Goal: Transaction & Acquisition: Purchase product/service

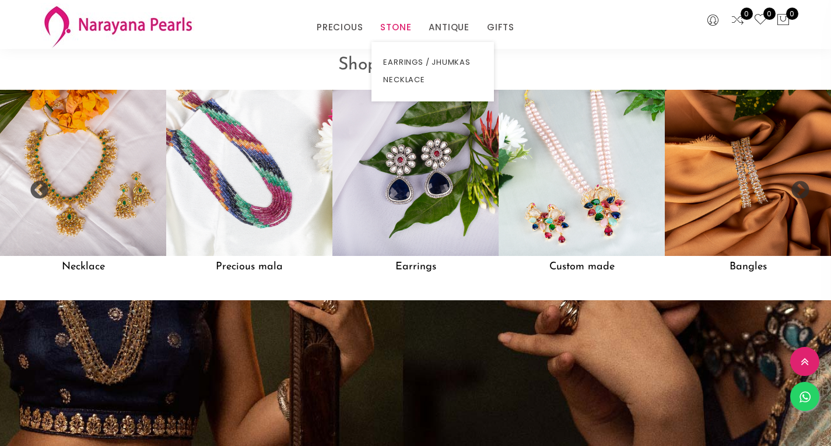
scroll to position [968, 0]
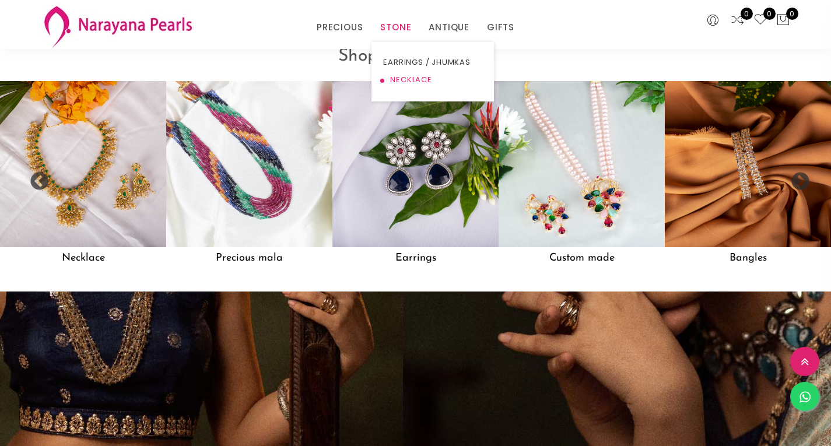
click at [397, 80] on link "NECKLACE" at bounding box center [432, 79] width 99 height 17
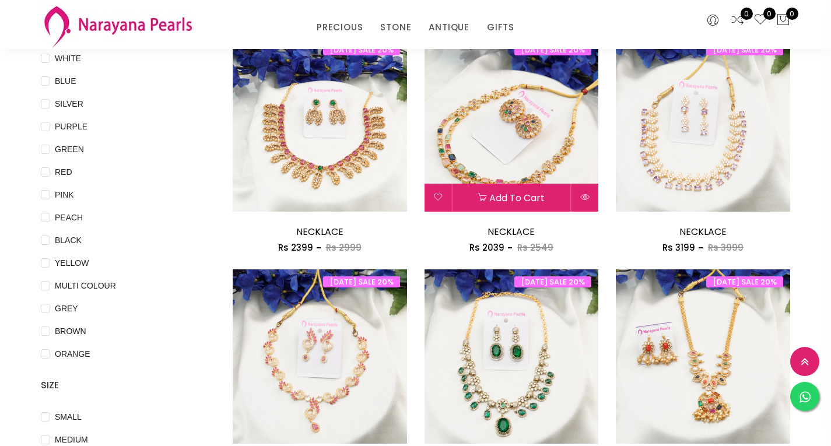
scroll to position [144, 0]
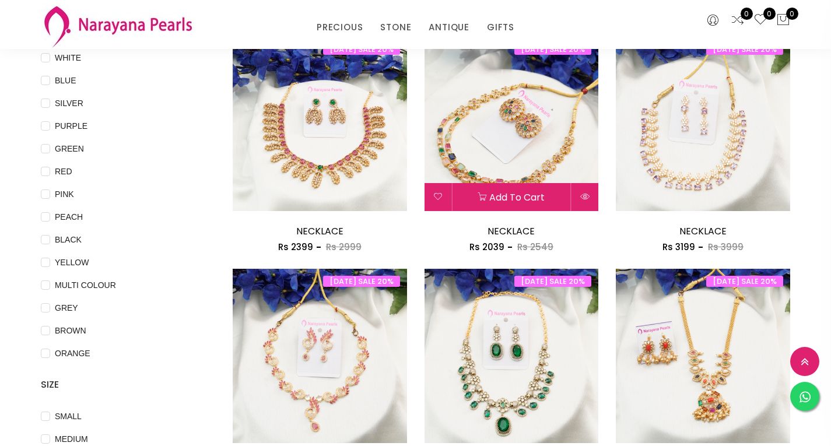
click at [495, 139] on img at bounding box center [512, 124] width 174 height 174
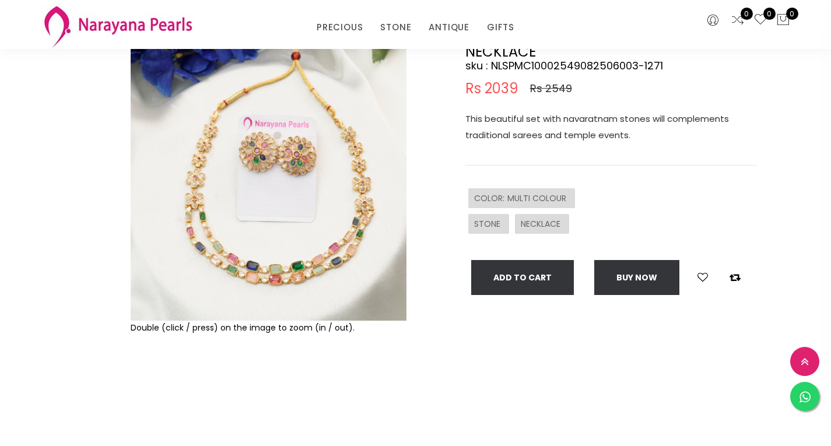
scroll to position [99, 0]
click at [213, 233] on img at bounding box center [269, 182] width 276 height 276
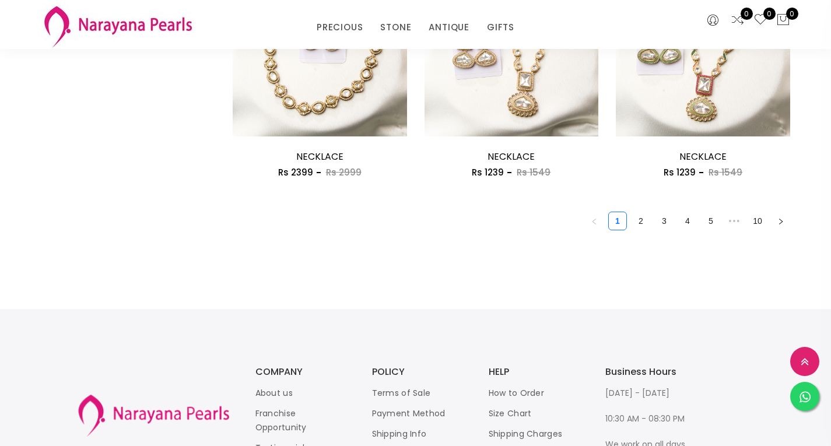
scroll to position [1611, 0]
click at [647, 221] on link "2" at bounding box center [640, 220] width 17 height 17
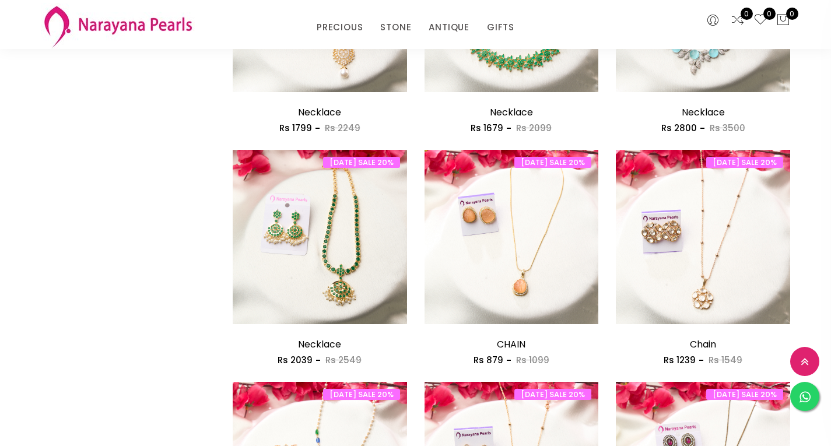
scroll to position [960, 0]
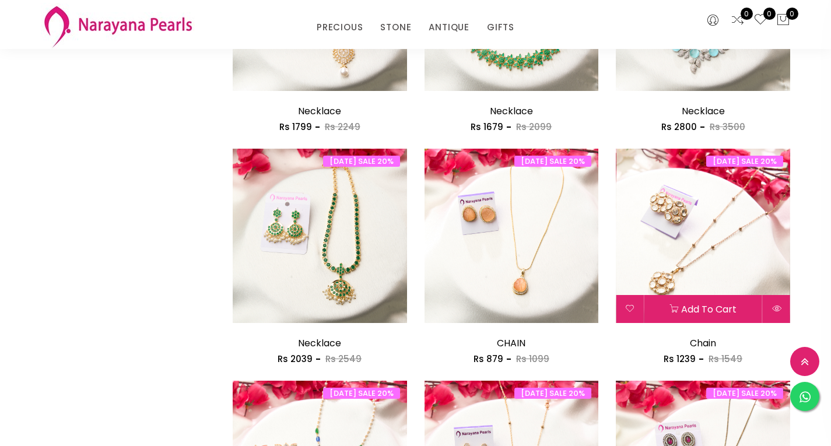
click at [674, 243] on img at bounding box center [703, 236] width 174 height 174
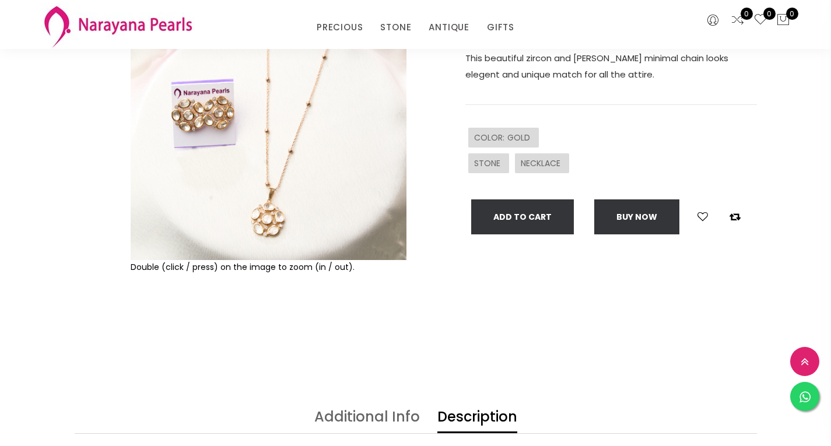
scroll to position [157, 0]
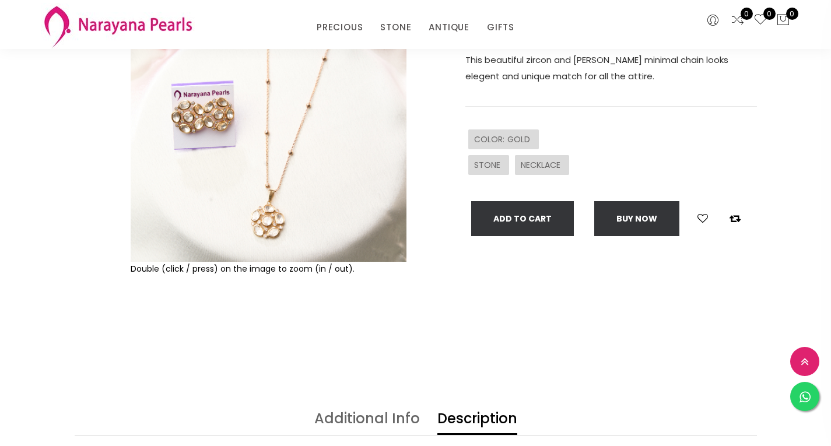
click at [244, 169] on img at bounding box center [269, 124] width 276 height 276
click at [226, 199] on img at bounding box center [269, 124] width 276 height 276
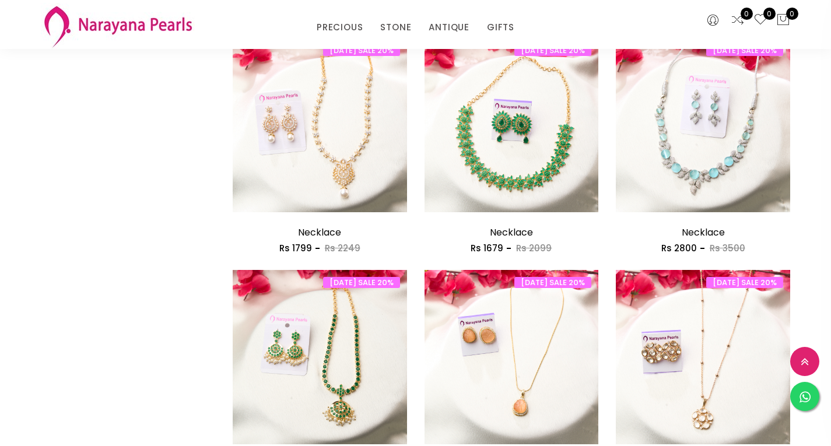
scroll to position [830, 0]
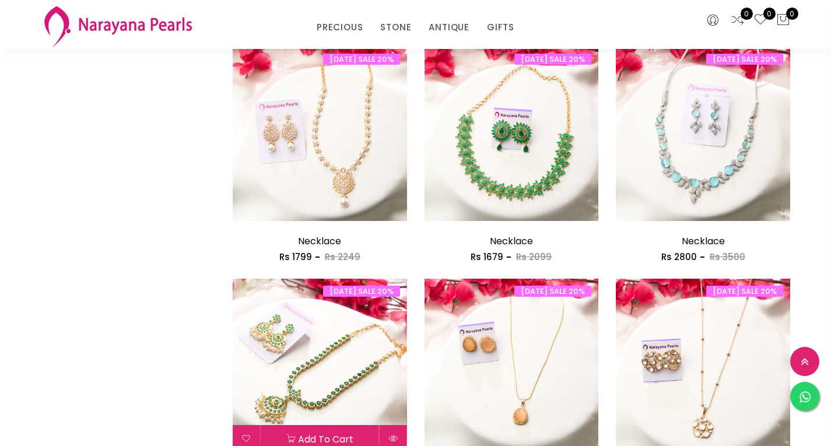
click at [322, 352] on img at bounding box center [320, 366] width 174 height 174
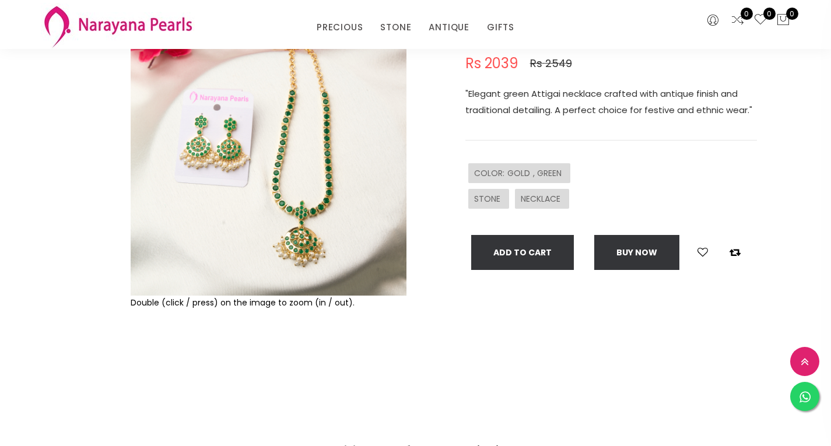
scroll to position [126, 0]
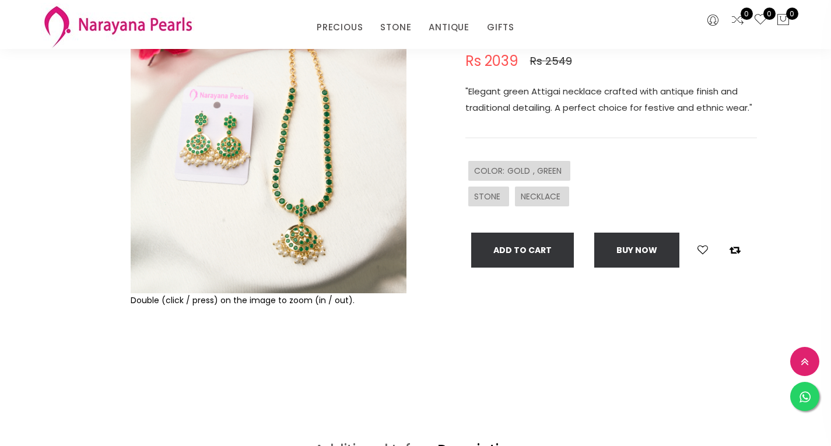
click at [273, 178] on img at bounding box center [269, 155] width 276 height 276
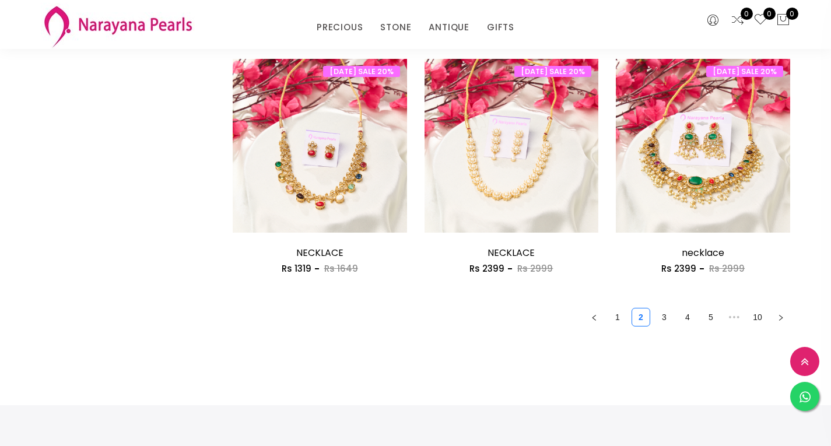
scroll to position [1513, 0]
click at [662, 326] on link "3" at bounding box center [663, 317] width 17 height 17
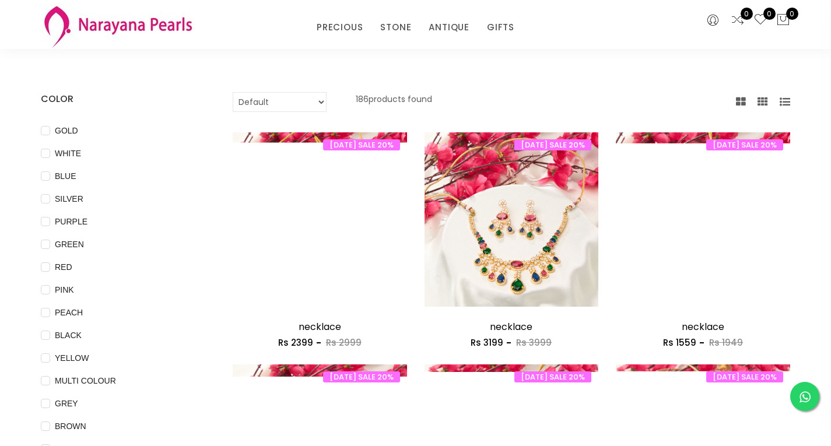
scroll to position [51, 0]
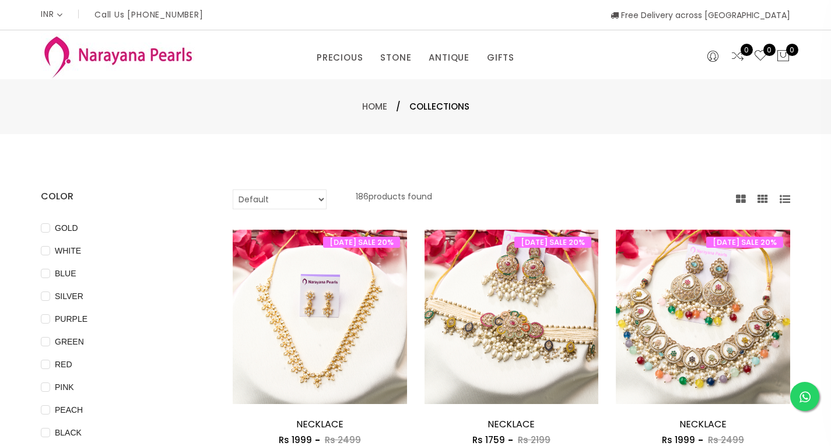
scroll to position [514, 0]
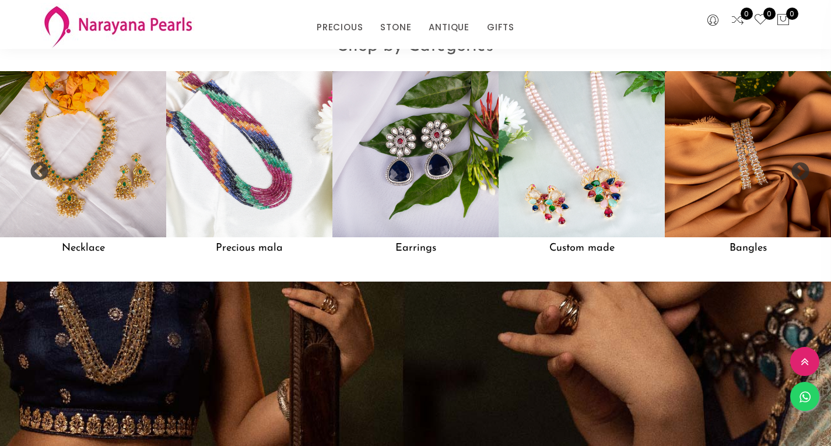
scroll to position [1127, 0]
